Goal: Task Accomplishment & Management: Manage account settings

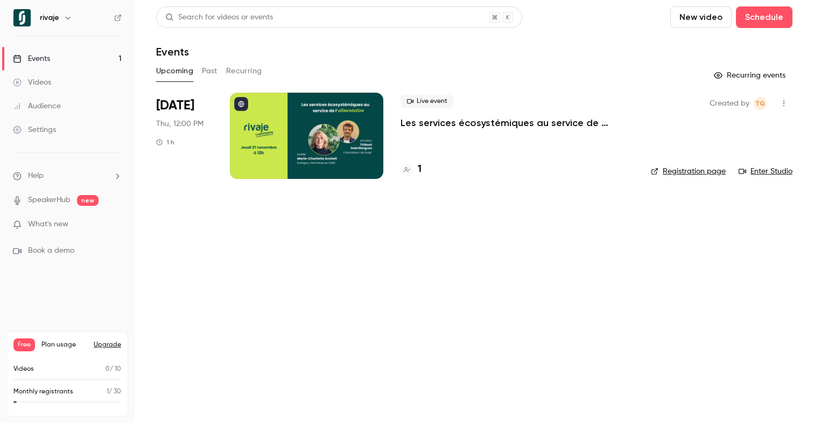
click at [431, 121] on p "Les services écosystémiques au service de l'alimentation, avec [PERSON_NAME]" at bounding box center [516, 122] width 233 height 13
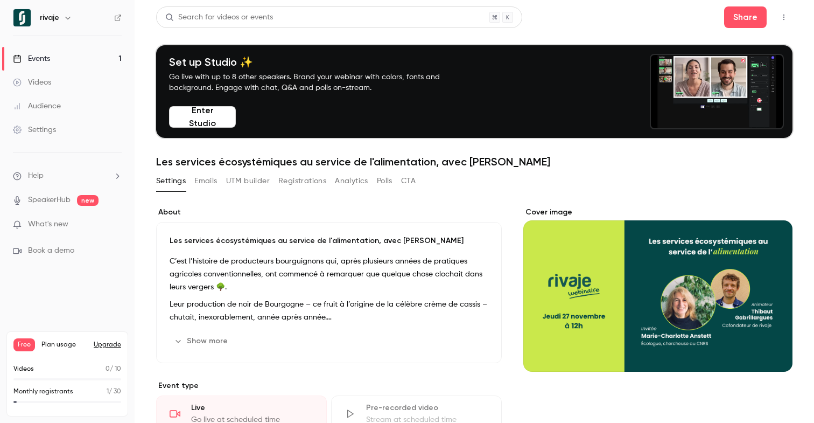
click at [302, 173] on button "Registrations" at bounding box center [302, 180] width 48 height 17
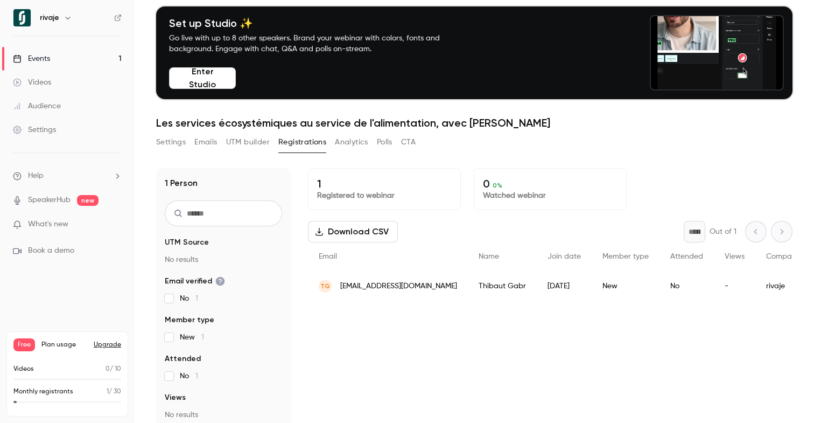
scroll to position [53, 0]
